Goal: Obtain resource: Download file/media

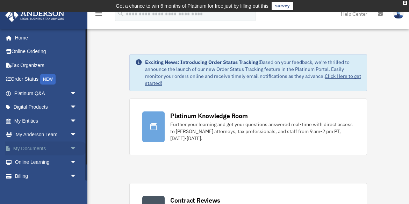
click at [70, 149] on span "arrow_drop_down" at bounding box center [77, 148] width 14 height 14
click at [28, 164] on link "Box" at bounding box center [49, 162] width 78 height 14
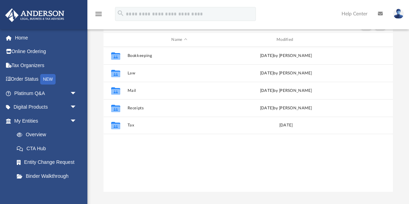
scroll to position [91, 0]
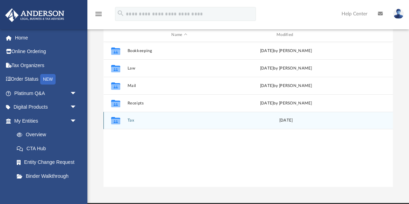
click at [156, 119] on button "Tax" at bounding box center [179, 120] width 104 height 5
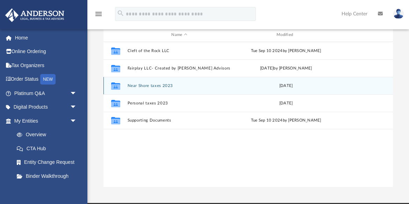
click at [153, 86] on button "Near Shore taxes 2023" at bounding box center [179, 85] width 104 height 5
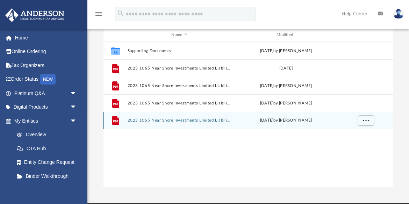
click at [178, 118] on button "2023 1065 Near Shore Investments Limited Liability Corporation - Review Copy.pdf" at bounding box center [179, 120] width 104 height 5
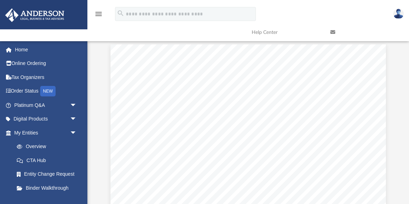
scroll to position [53, 0]
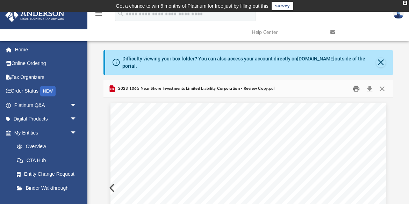
click at [352, 90] on button "Print" at bounding box center [356, 88] width 14 height 11
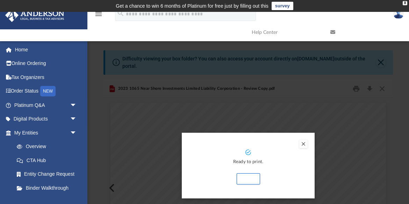
click at [331, 117] on div "Preview" at bounding box center [204, 102] width 409 height 204
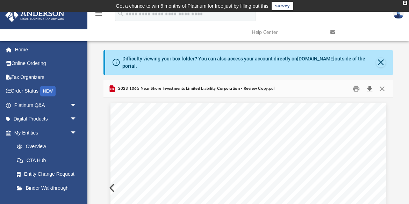
click at [367, 90] on button "Download" at bounding box center [369, 88] width 13 height 11
